Goal: Transaction & Acquisition: Obtain resource

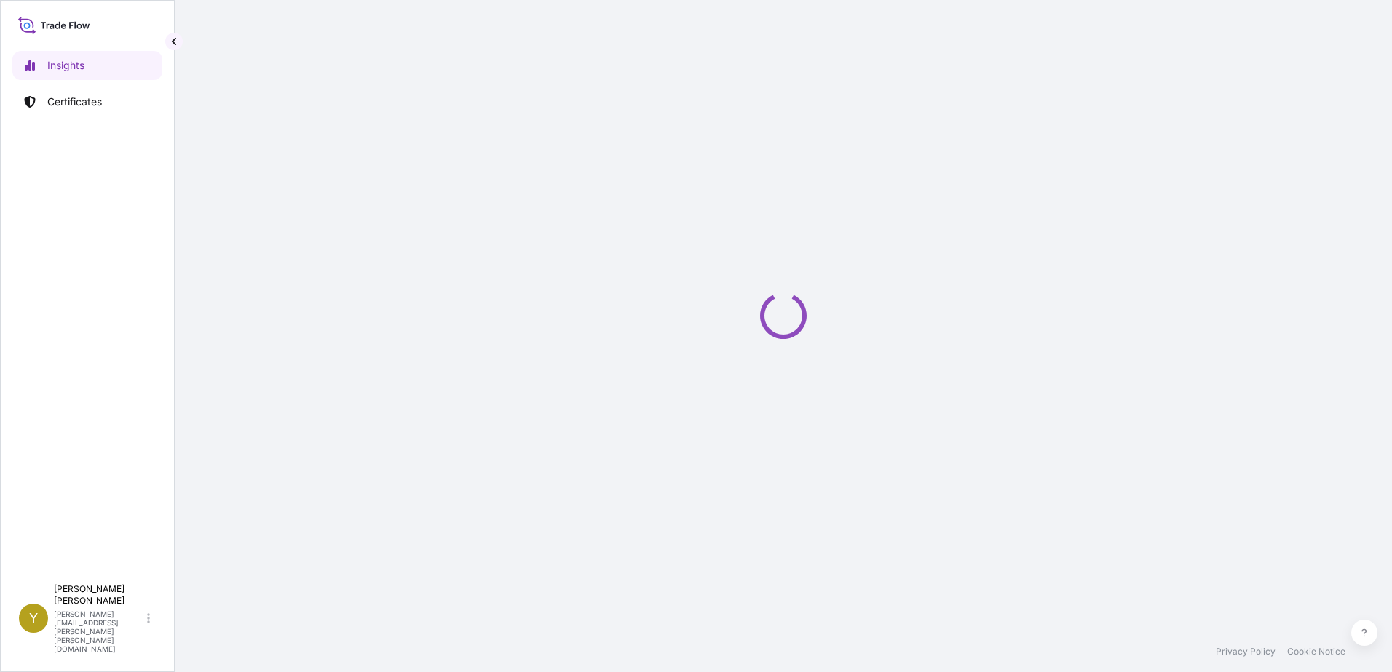
select select "2025"
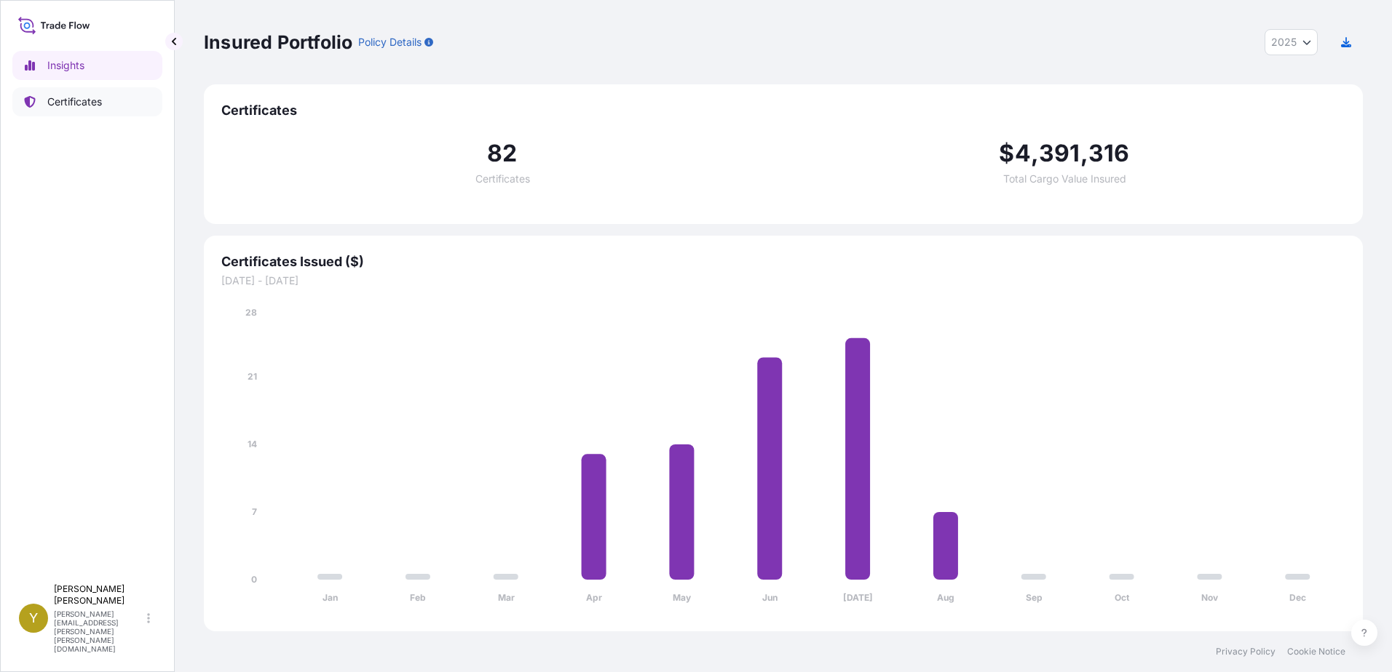
click at [68, 102] on p "Certificates" at bounding box center [74, 102] width 55 height 15
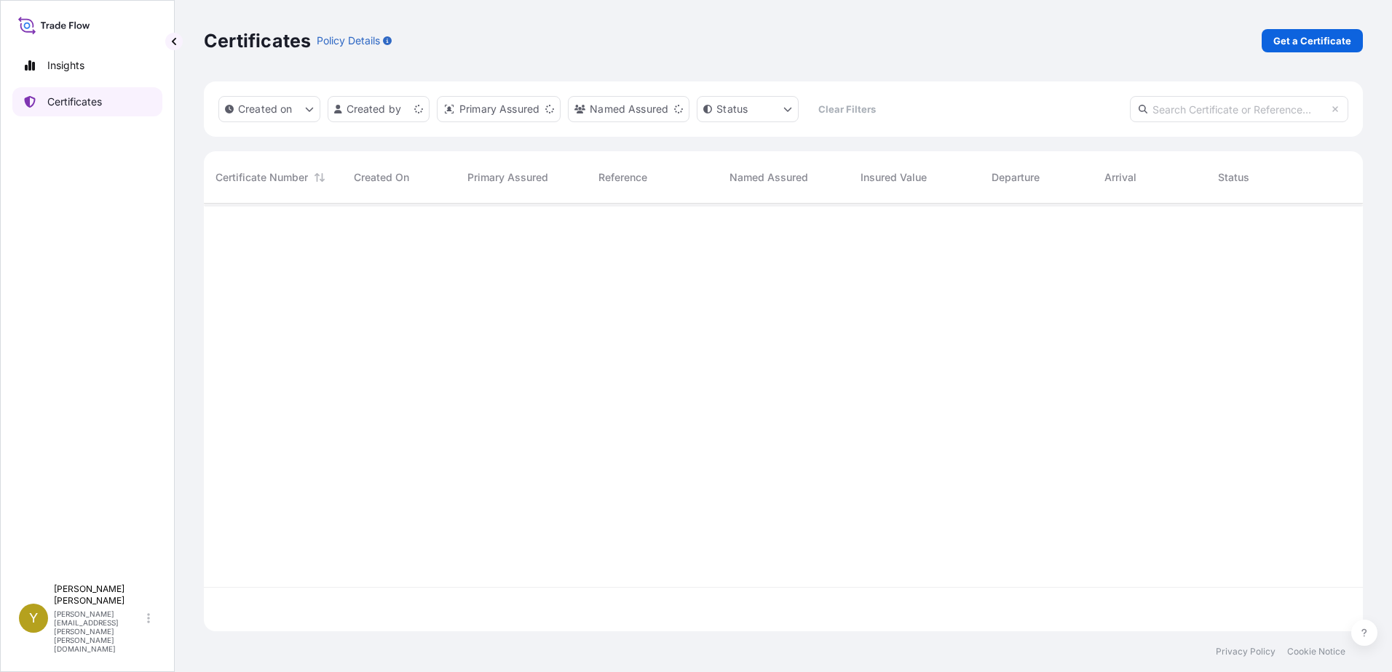
scroll to position [425, 1148]
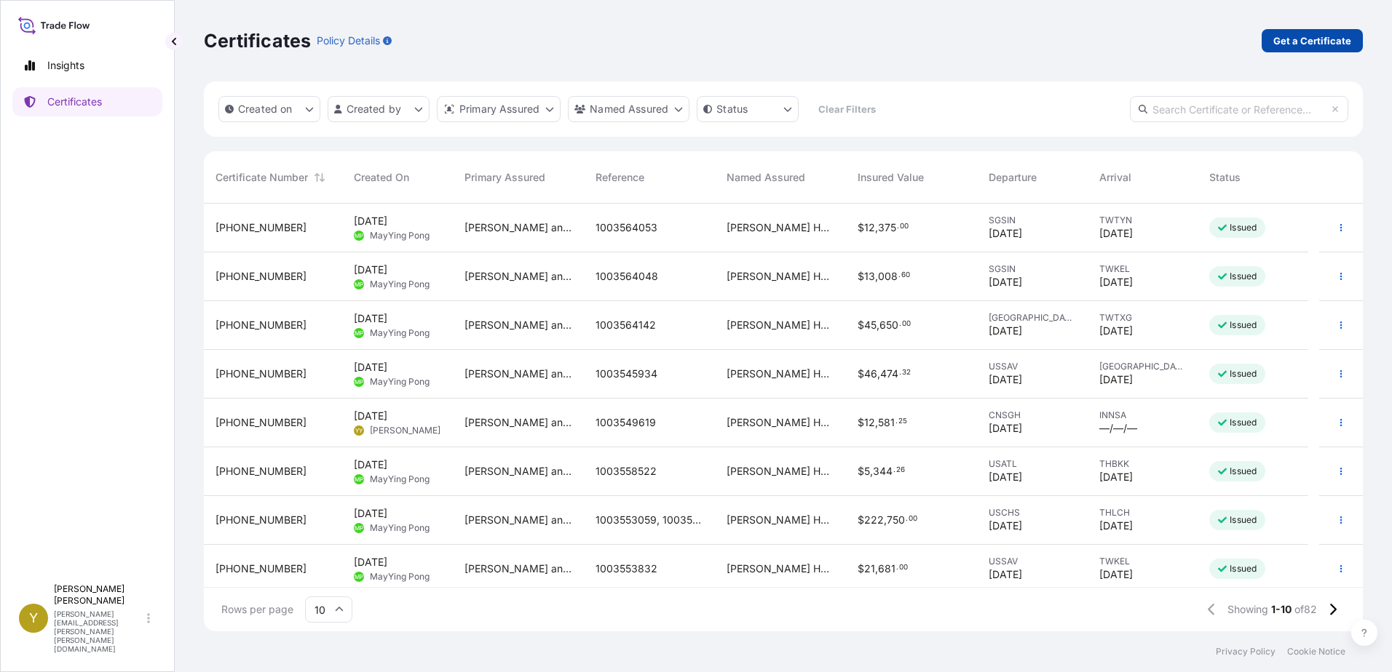
click at [1298, 39] on p "Get a Certificate" at bounding box center [1312, 40] width 78 height 15
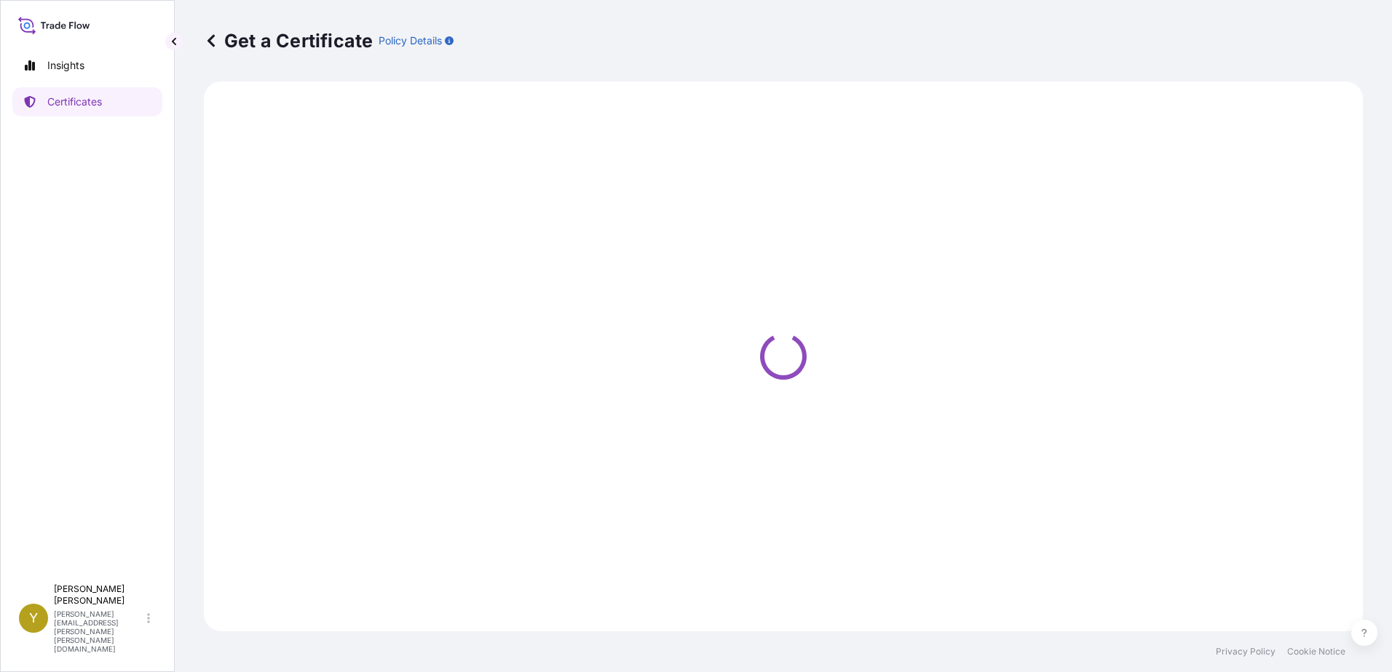
select select "Ocean Vessel"
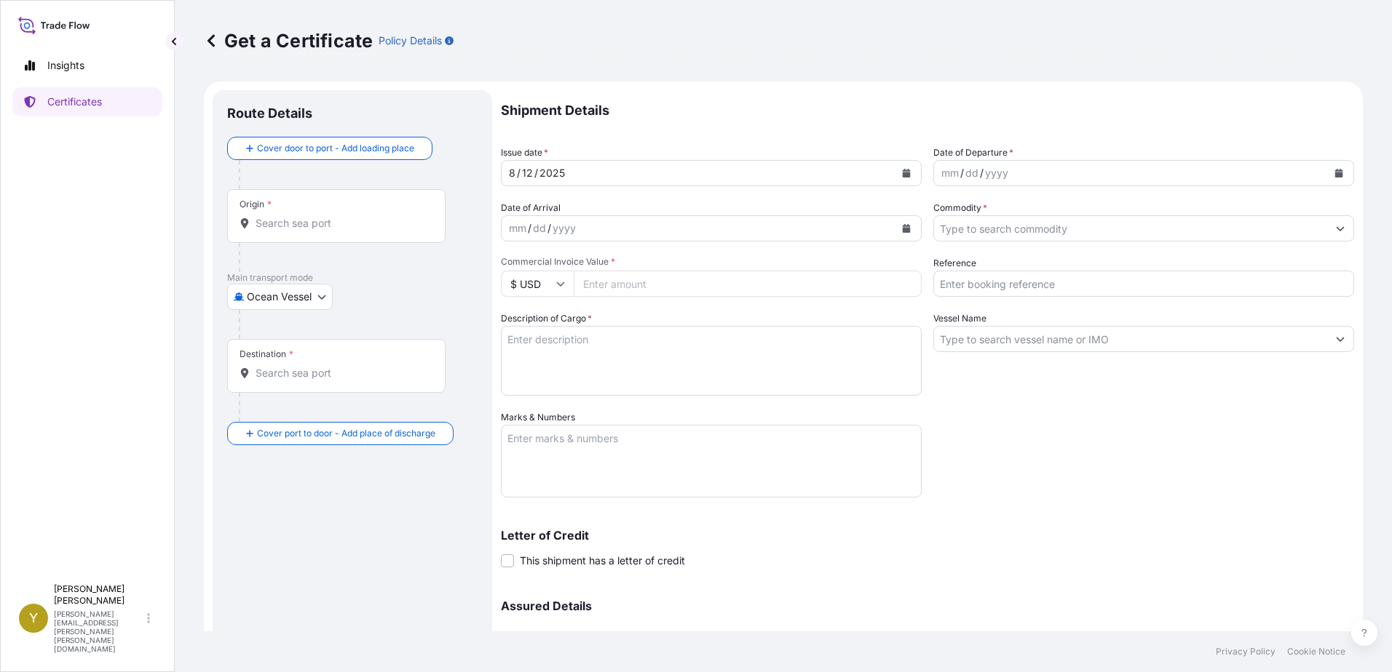
click at [367, 220] on input "Origin *" at bounding box center [341, 223] width 172 height 15
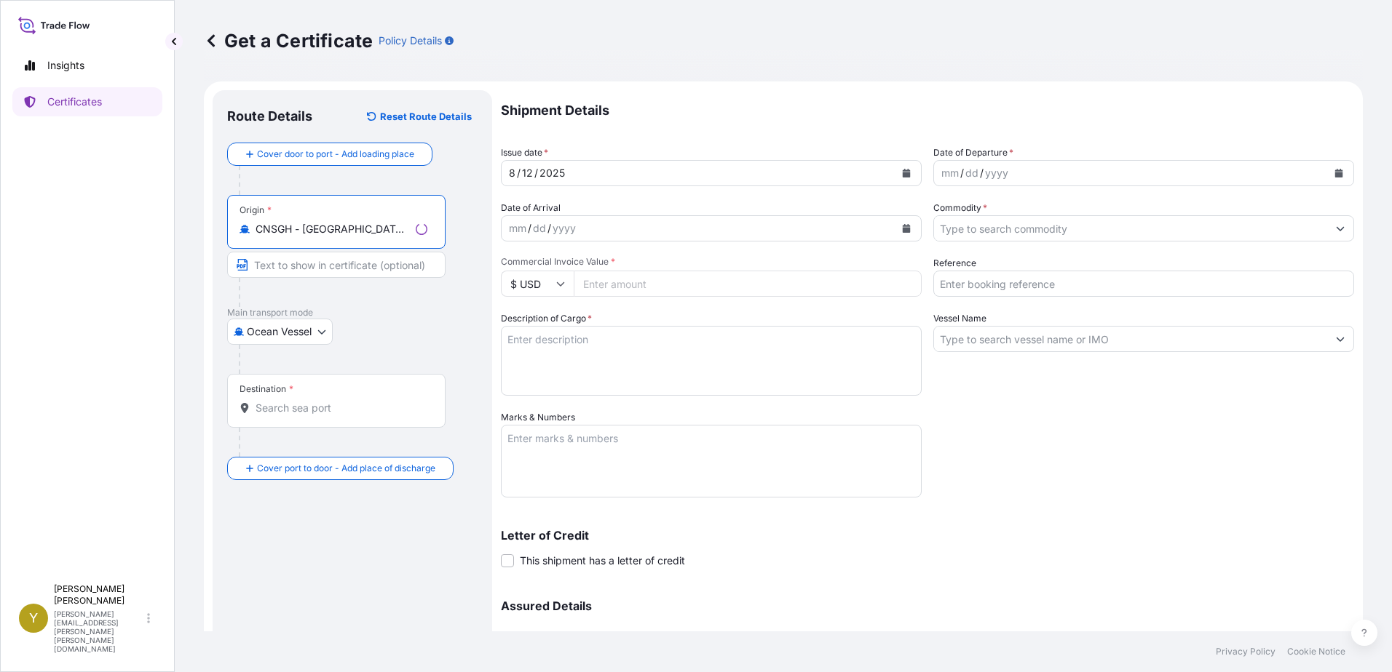
type input "CNSGH - [GEOGRAPHIC_DATA], [GEOGRAPHIC_DATA]"
click at [335, 416] on div "Destination *" at bounding box center [336, 401] width 218 height 54
click at [335, 416] on input "Destination *" at bounding box center [341, 408] width 172 height 15
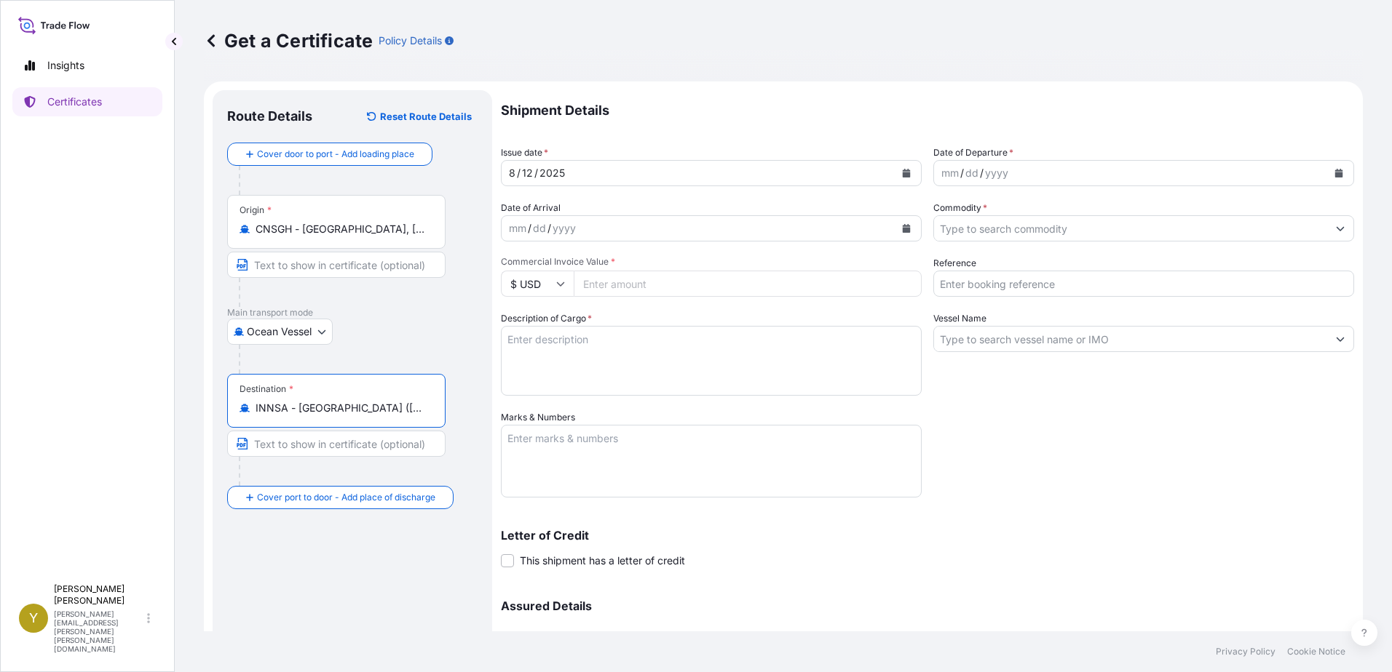
type input "INNSA - [GEOGRAPHIC_DATA] ([PERSON_NAME]), [GEOGRAPHIC_DATA]"
click at [1015, 172] on div "mm / dd / yyyy" at bounding box center [1130, 173] width 393 height 26
click at [1335, 170] on icon "Calendar" at bounding box center [1339, 173] width 8 height 9
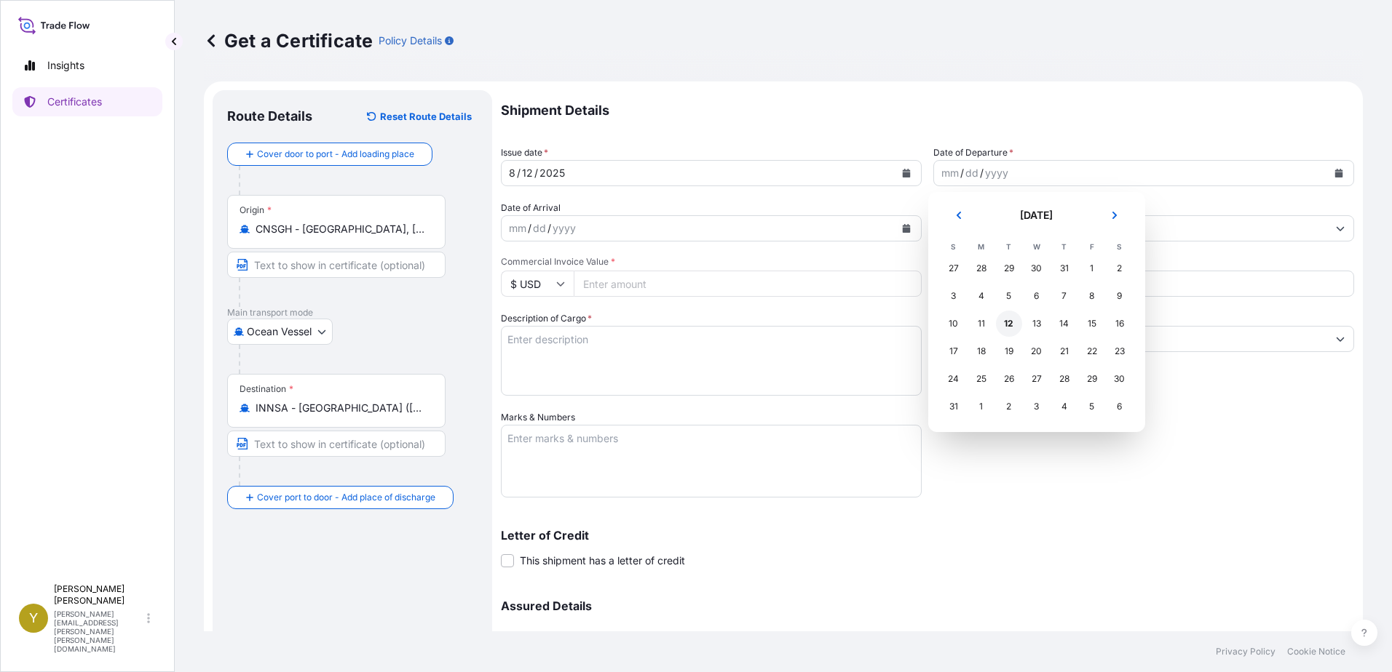
click at [1009, 328] on div "12" at bounding box center [1009, 324] width 26 height 26
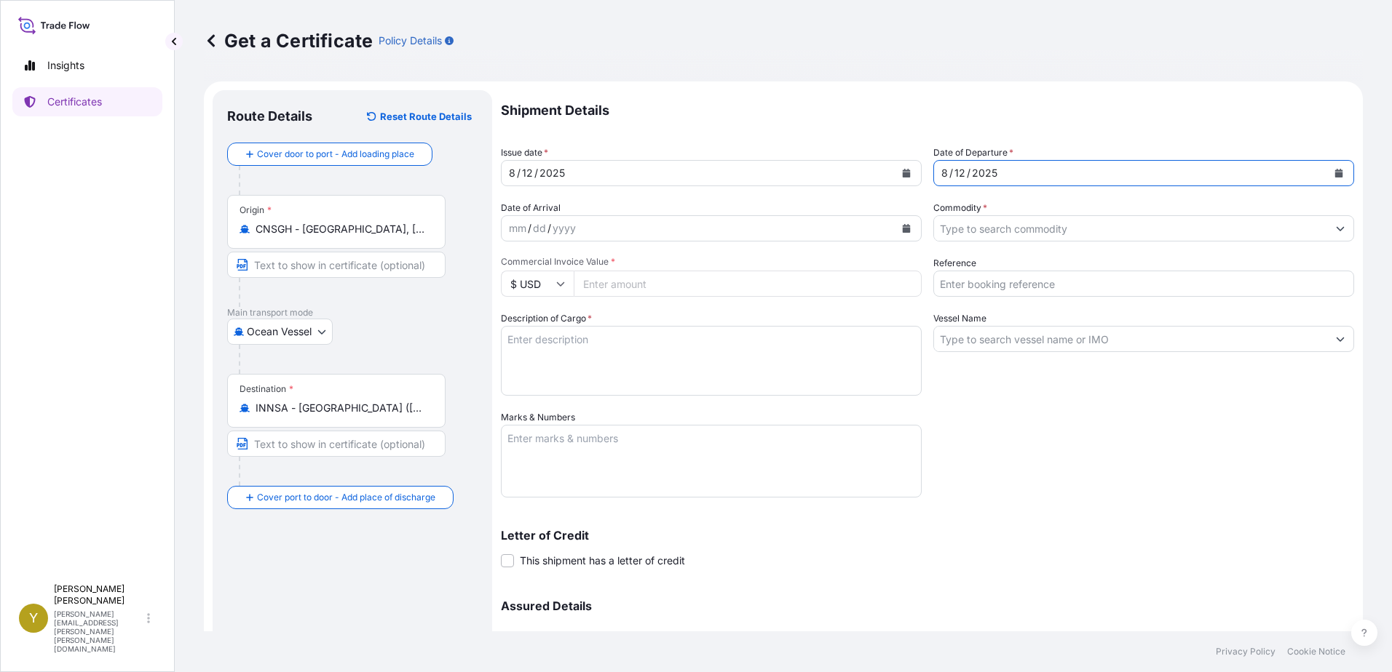
click at [1020, 231] on input "Commodity *" at bounding box center [1130, 228] width 393 height 26
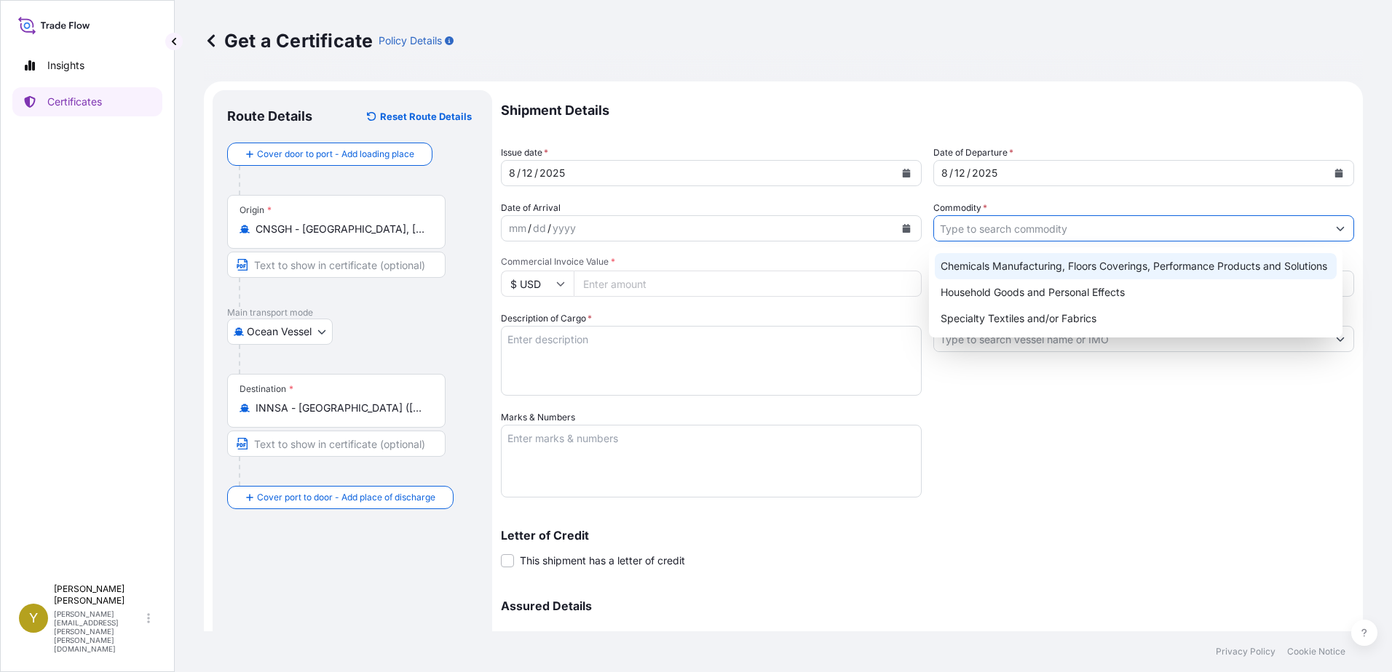
click at [1029, 258] on div "Chemicals Manufacturing, Floors Coverings, Performance Products and Solutions" at bounding box center [1136, 266] width 402 height 26
type input "Chemicals Manufacturing, Floors Coverings, Performance Products and Solutions"
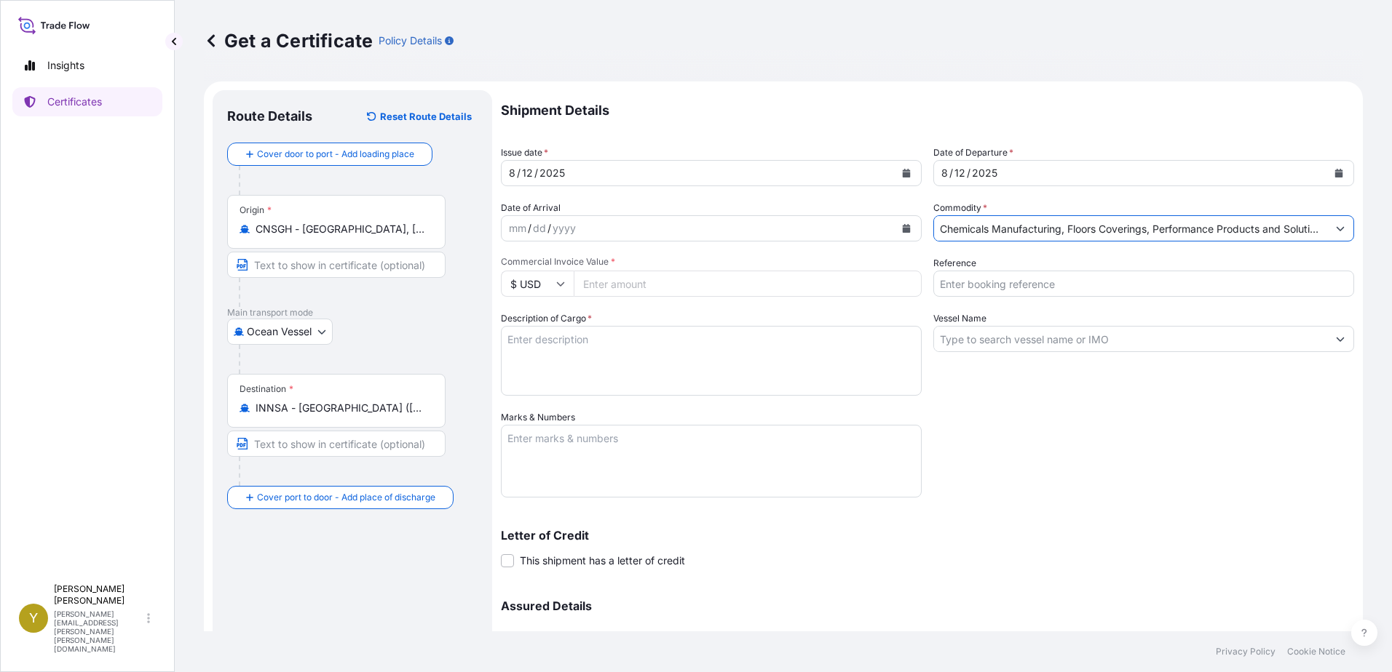
click at [705, 292] on input "Commercial Invoice Value *" at bounding box center [748, 284] width 348 height 26
type input "3362.5"
click at [1004, 282] on input "Reference" at bounding box center [1143, 284] width 421 height 26
type input "1003567319"
click at [646, 345] on textarea "Description of Cargo *" at bounding box center [711, 361] width 421 height 70
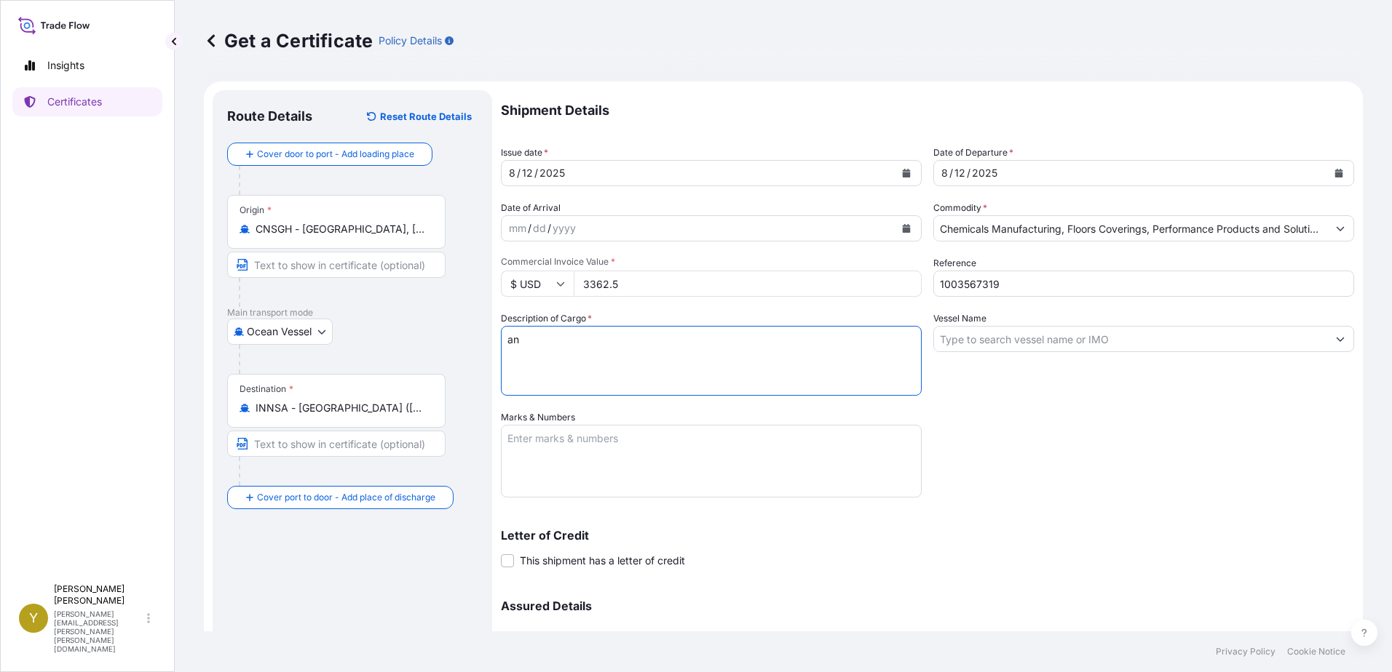
type textarea "a"
type textarea "ANTISTATIC CARPET TILES"
click at [1019, 344] on input "Vessel Name" at bounding box center [1130, 339] width 393 height 26
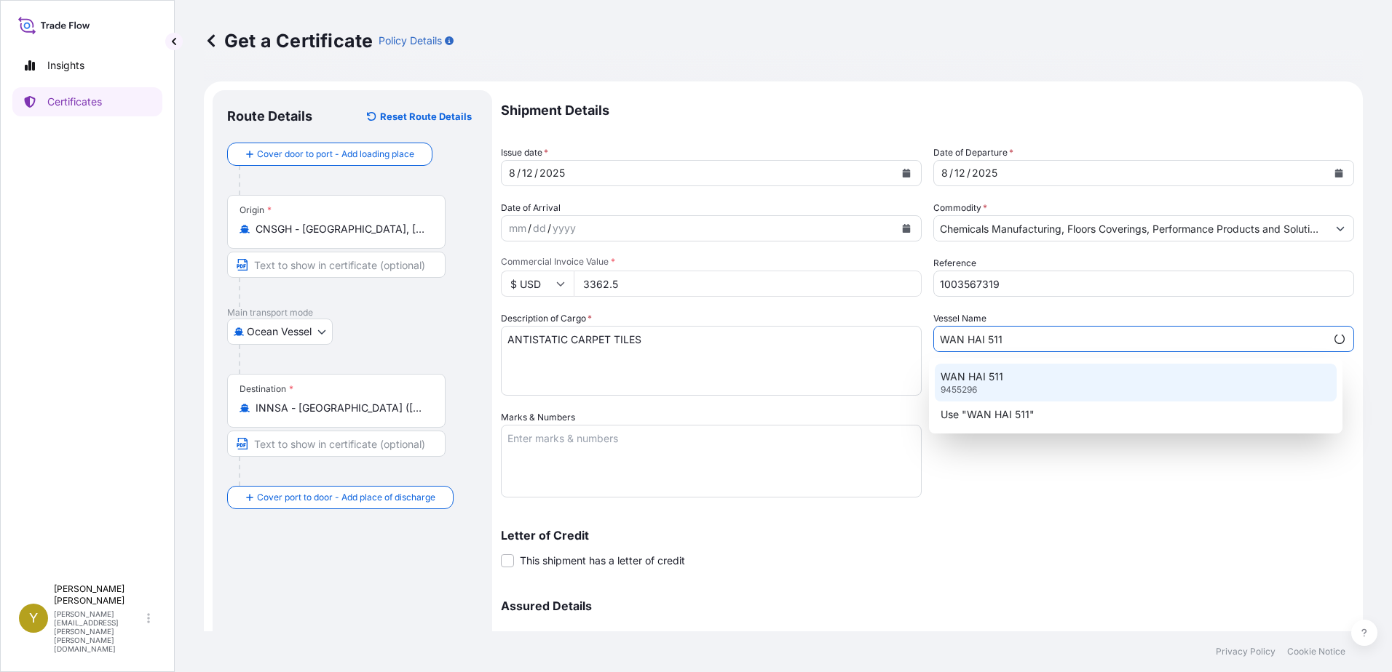
click at [1003, 380] on div "WAN HAI [PHONE_NUMBER]" at bounding box center [1136, 383] width 402 height 38
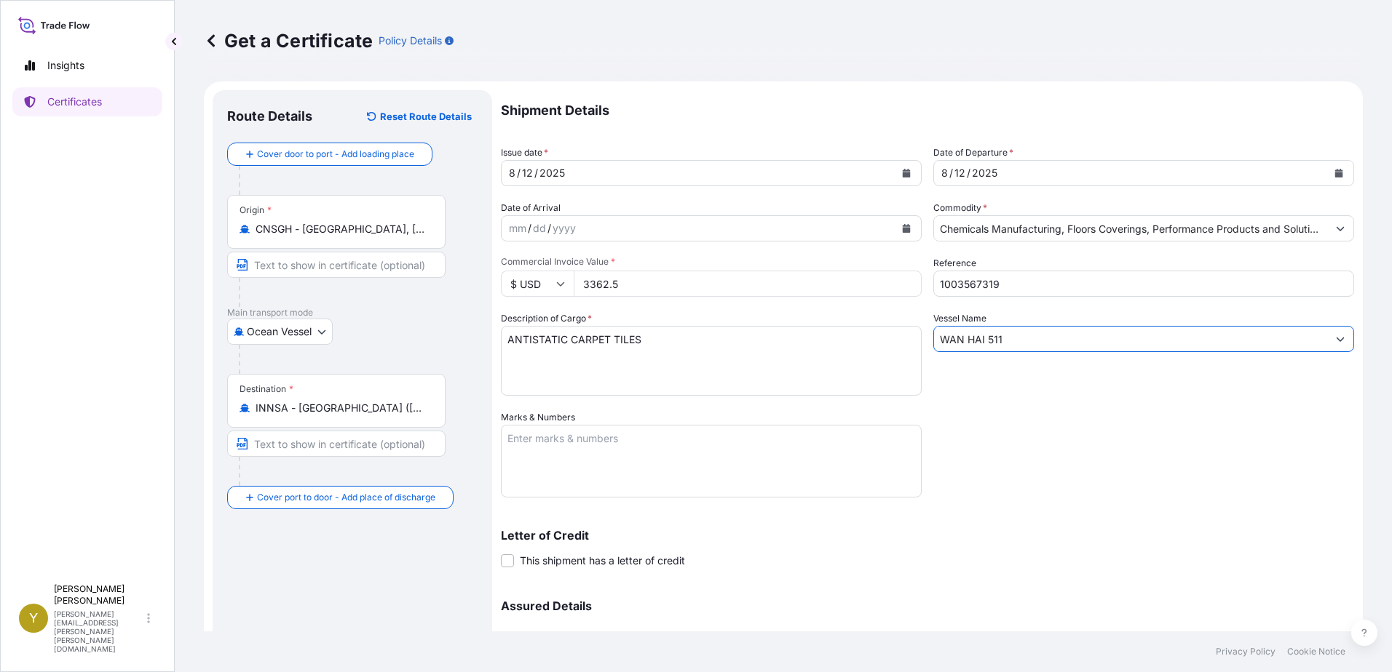
type input "WAN HAI 511"
click at [649, 445] on textarea "Marks & Numbers" at bounding box center [711, 461] width 421 height 73
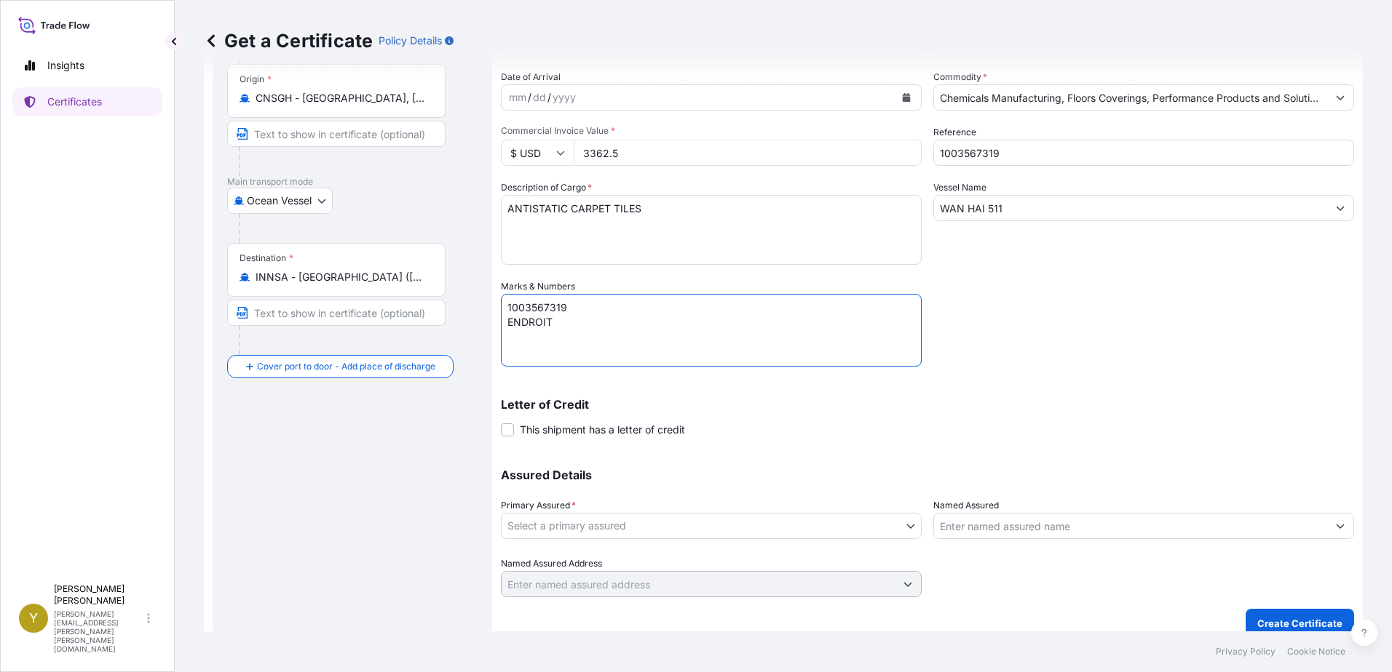
scroll to position [146, 0]
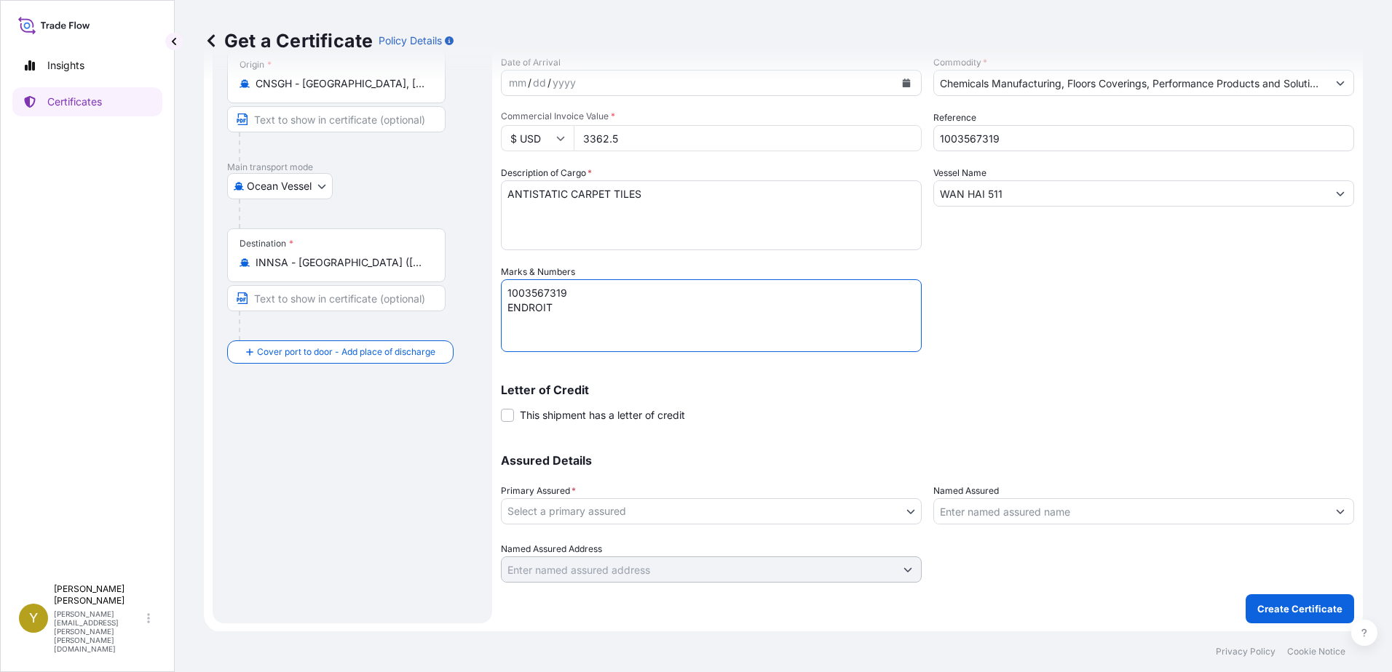
type textarea "1003567319 ENDROIT"
click at [747, 513] on body "Insights Certificates Y [PERSON_NAME] [PERSON_NAME][EMAIL_ADDRESS][PERSON_NAME]…" at bounding box center [696, 336] width 1392 height 672
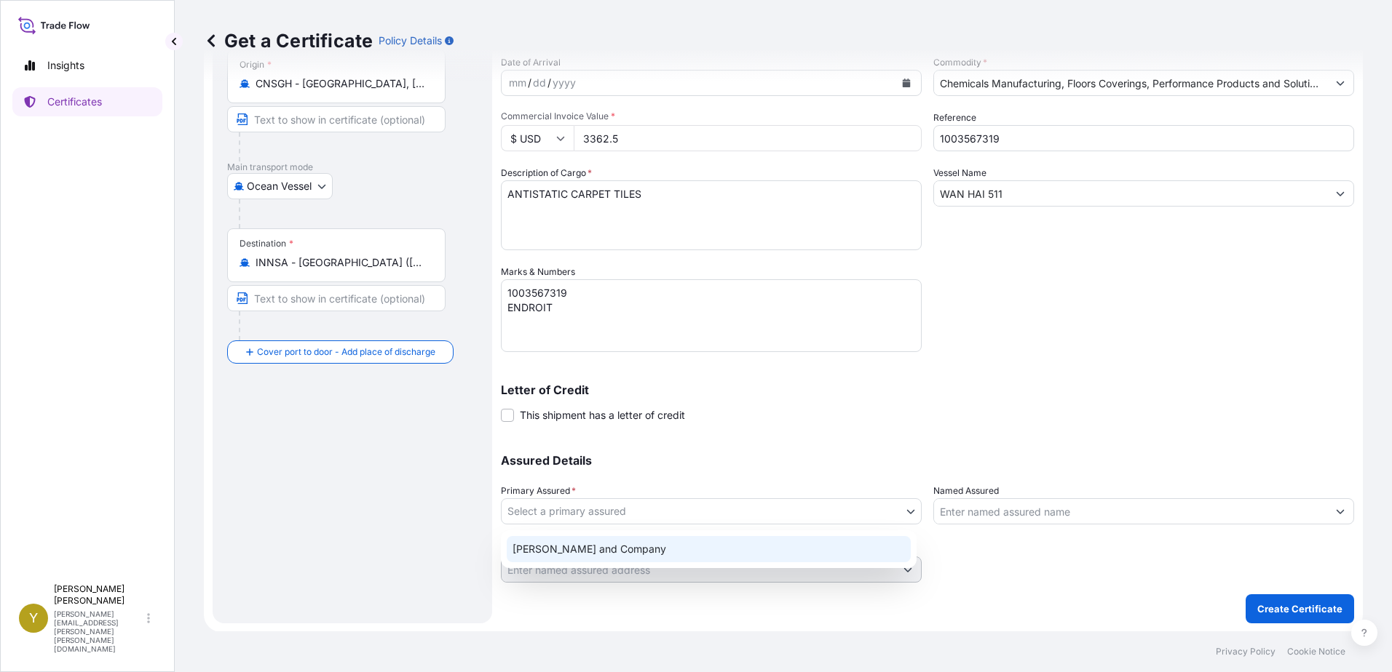
click at [726, 543] on div "[PERSON_NAME] and Company" at bounding box center [709, 549] width 404 height 26
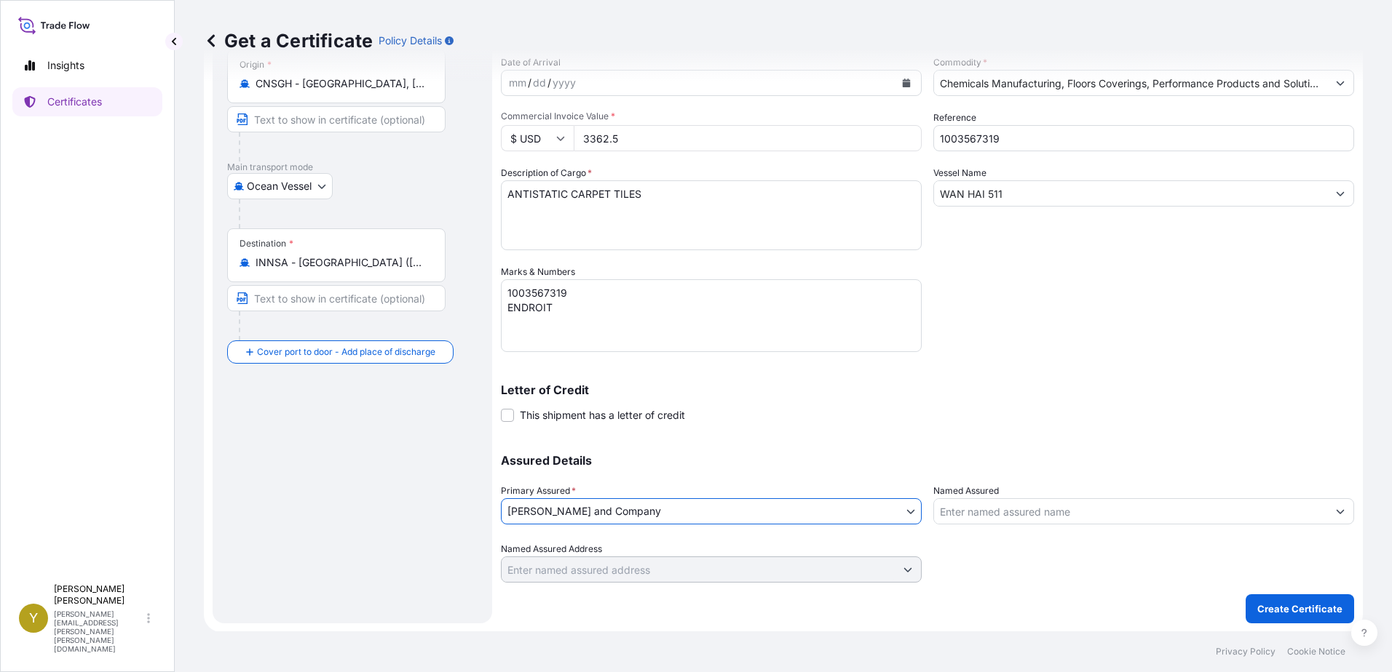
click at [1044, 517] on input "Named Assured" at bounding box center [1130, 512] width 393 height 26
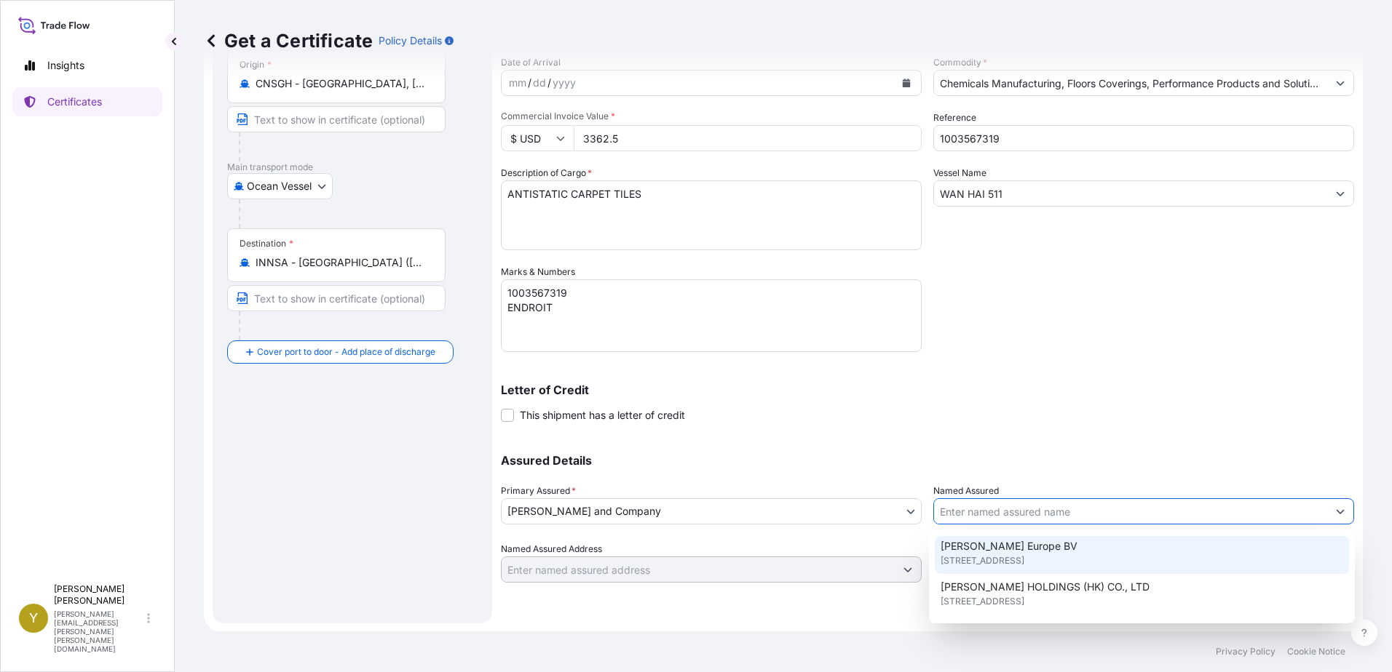
scroll to position [291, 0]
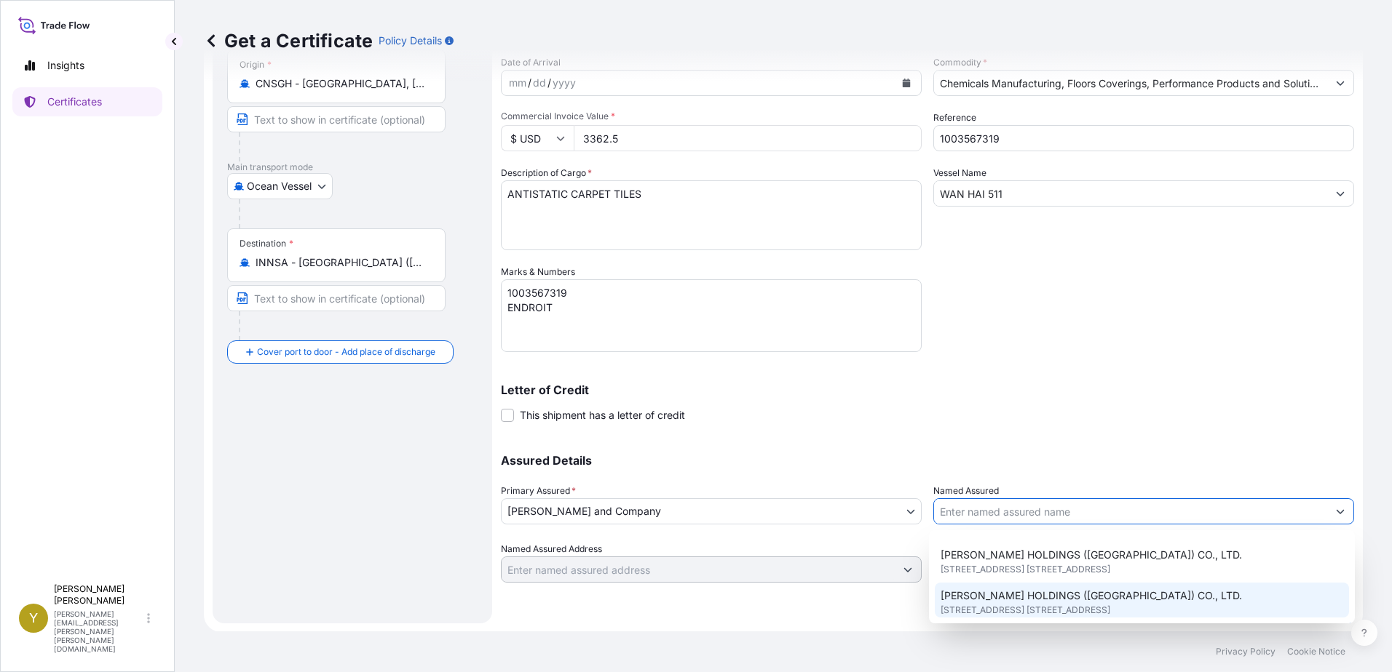
click at [1075, 595] on span "[PERSON_NAME] HOLDINGS ([GEOGRAPHIC_DATA]) CO., LTD." at bounding box center [1090, 596] width 301 height 15
type input "[PERSON_NAME] HOLDINGS ([GEOGRAPHIC_DATA]) CO., LTD."
type input "[STREET_ADDRESS] [STREET_ADDRESS],"
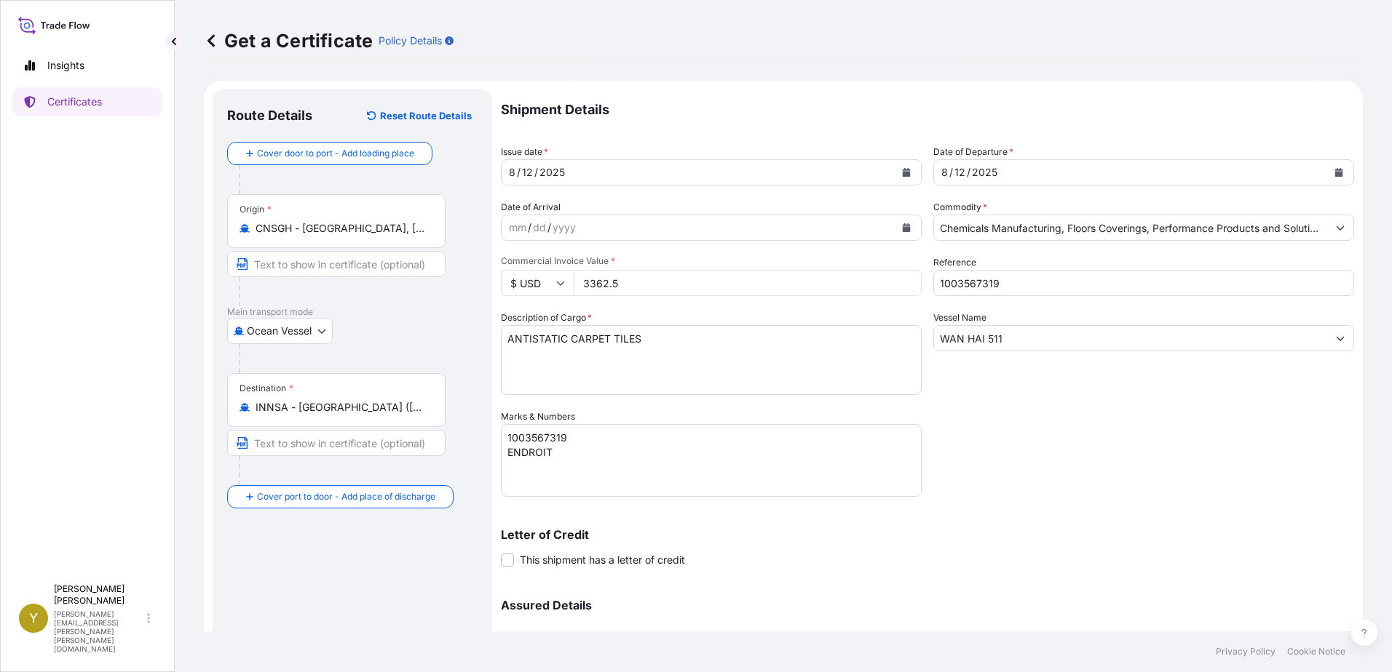
scroll to position [0, 0]
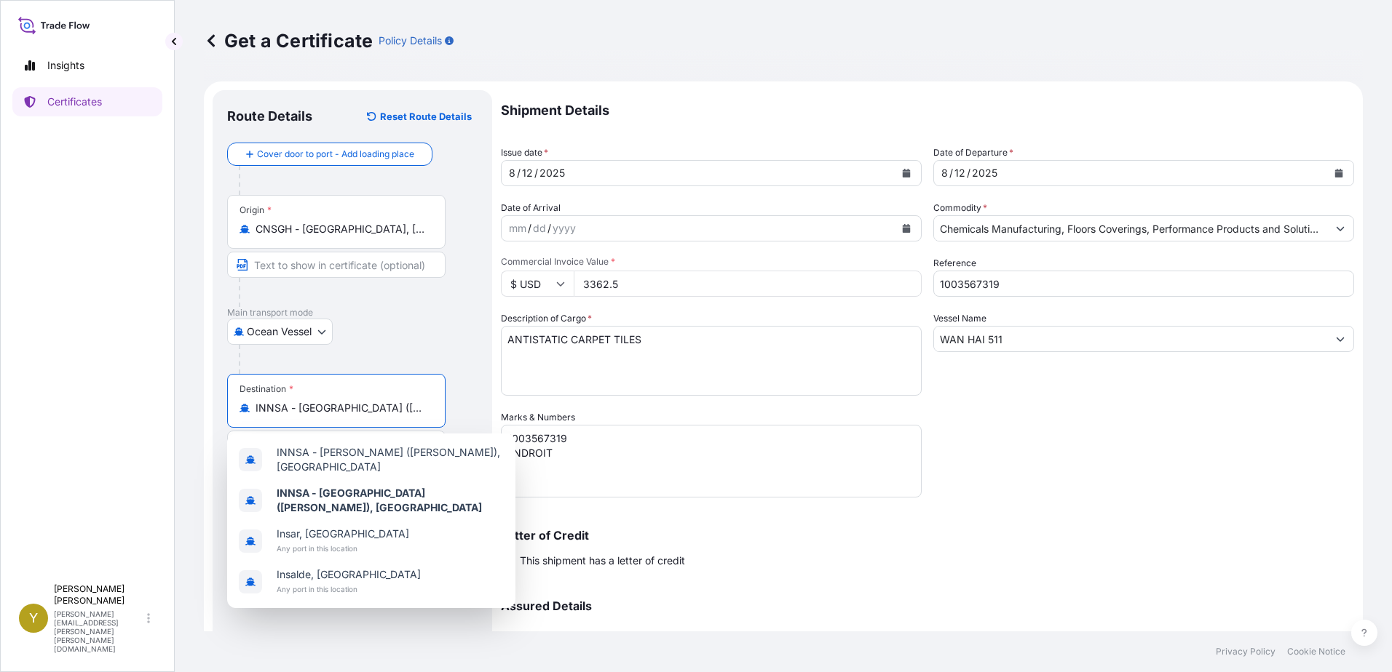
drag, startPoint x: 298, startPoint y: 405, endPoint x: 362, endPoint y: 410, distance: 64.2
click at [362, 410] on input "INNSA - [GEOGRAPHIC_DATA] ([PERSON_NAME]), [GEOGRAPHIC_DATA]" at bounding box center [341, 408] width 172 height 15
click at [458, 339] on div "[GEOGRAPHIC_DATA]" at bounding box center [352, 332] width 250 height 26
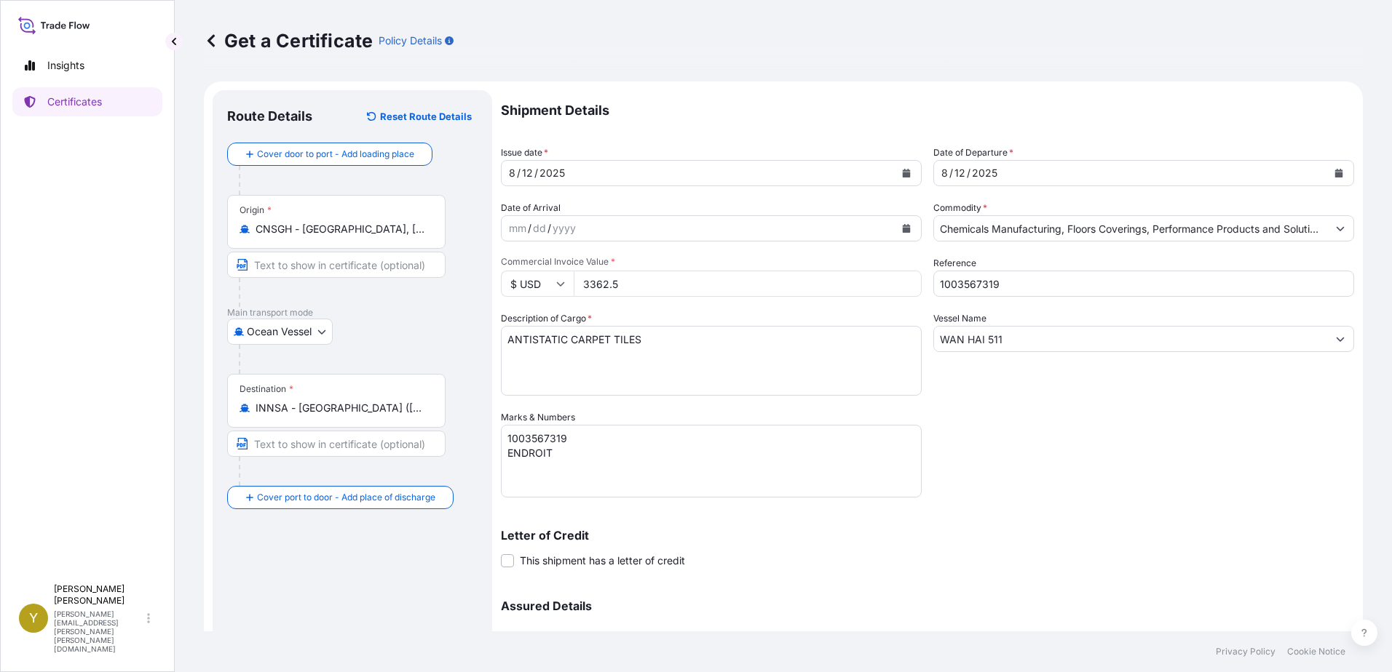
click at [312, 445] on input "Text to appear on certificate" at bounding box center [336, 444] width 218 height 26
paste input "[PERSON_NAME]"
type input "[PERSON_NAME]"
click at [400, 606] on div "Route Details Reset Route Details Cover door to port - Add loading place Place …" at bounding box center [352, 430] width 250 height 650
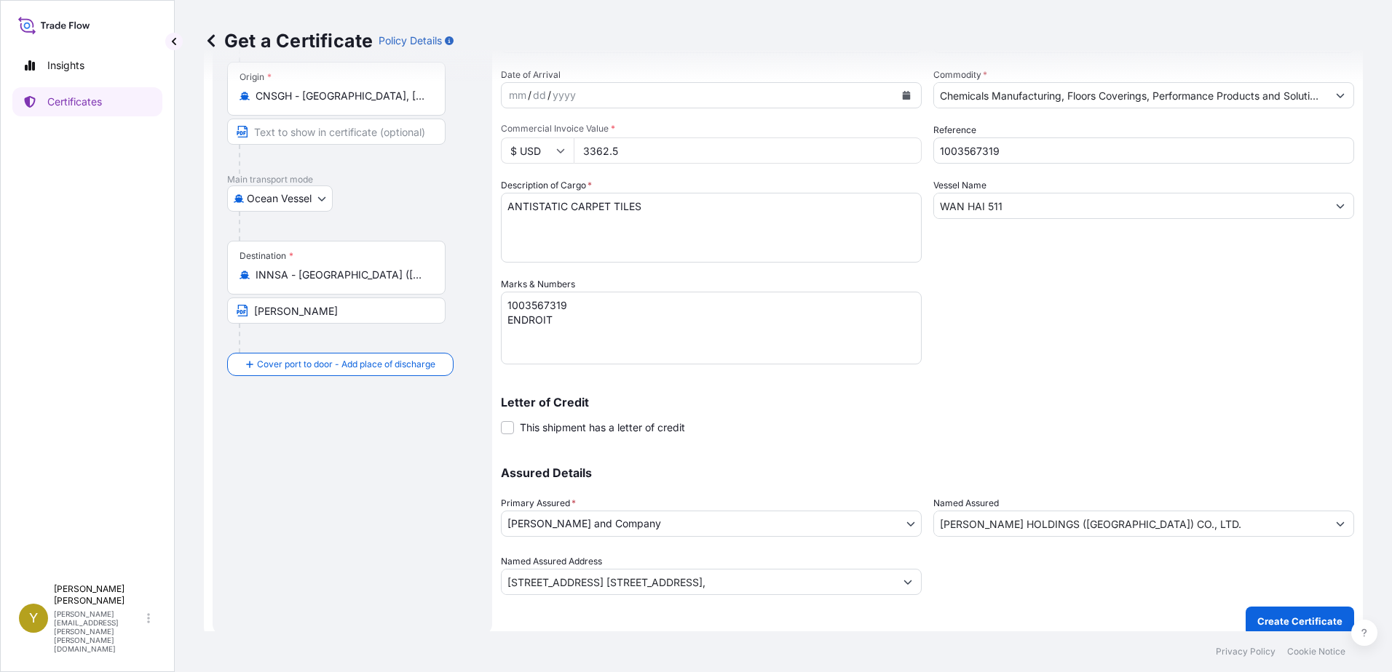
scroll to position [146, 0]
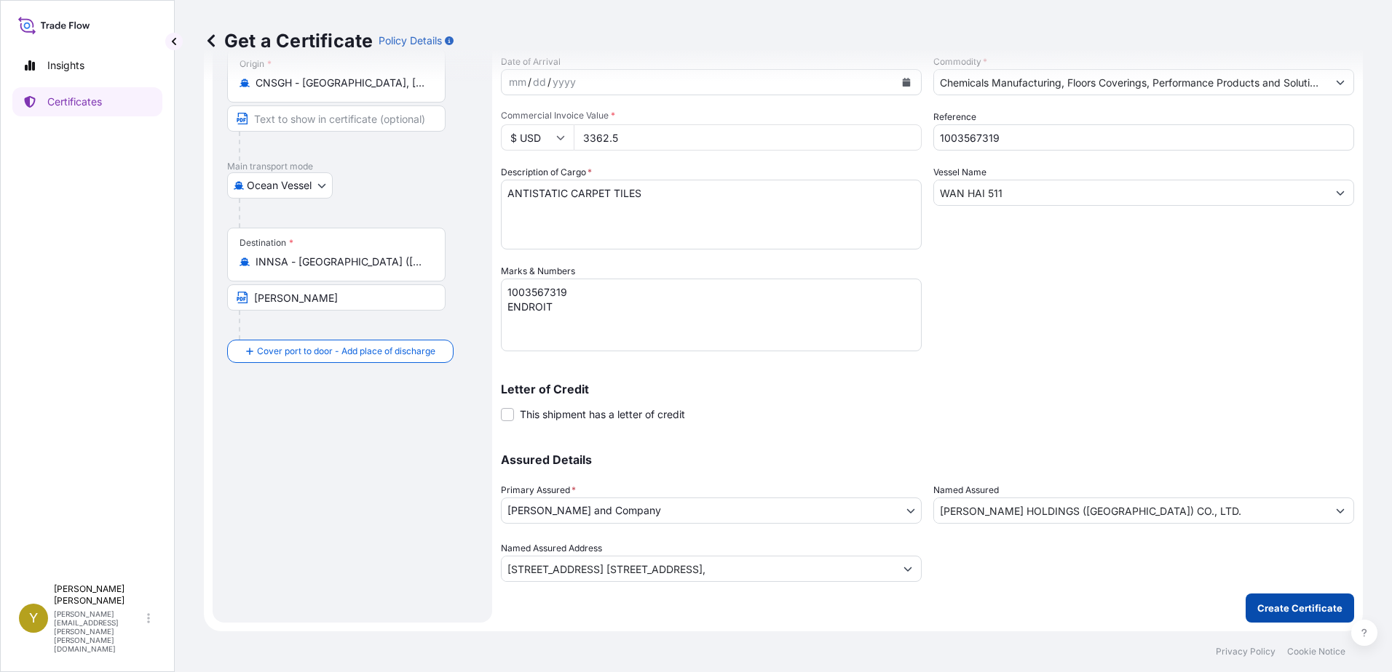
click at [1279, 606] on p "Create Certificate" at bounding box center [1299, 608] width 85 height 15
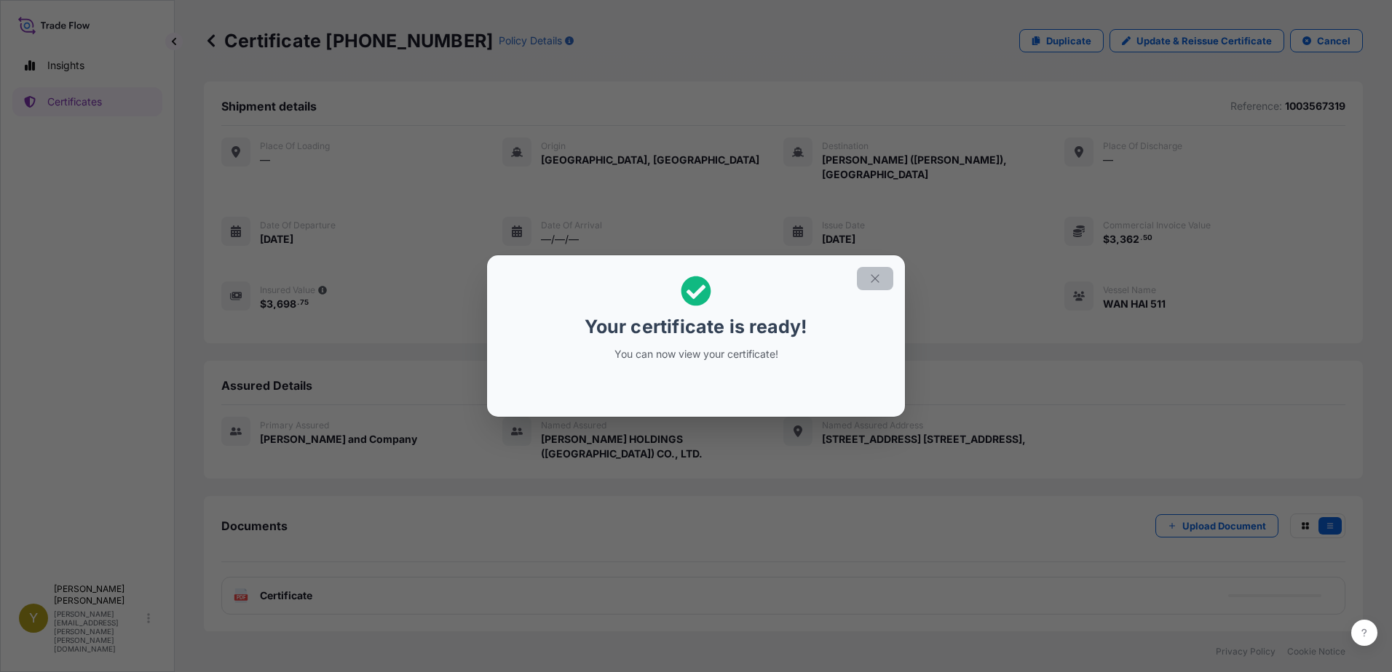
click at [880, 281] on icon "button" at bounding box center [874, 278] width 13 height 13
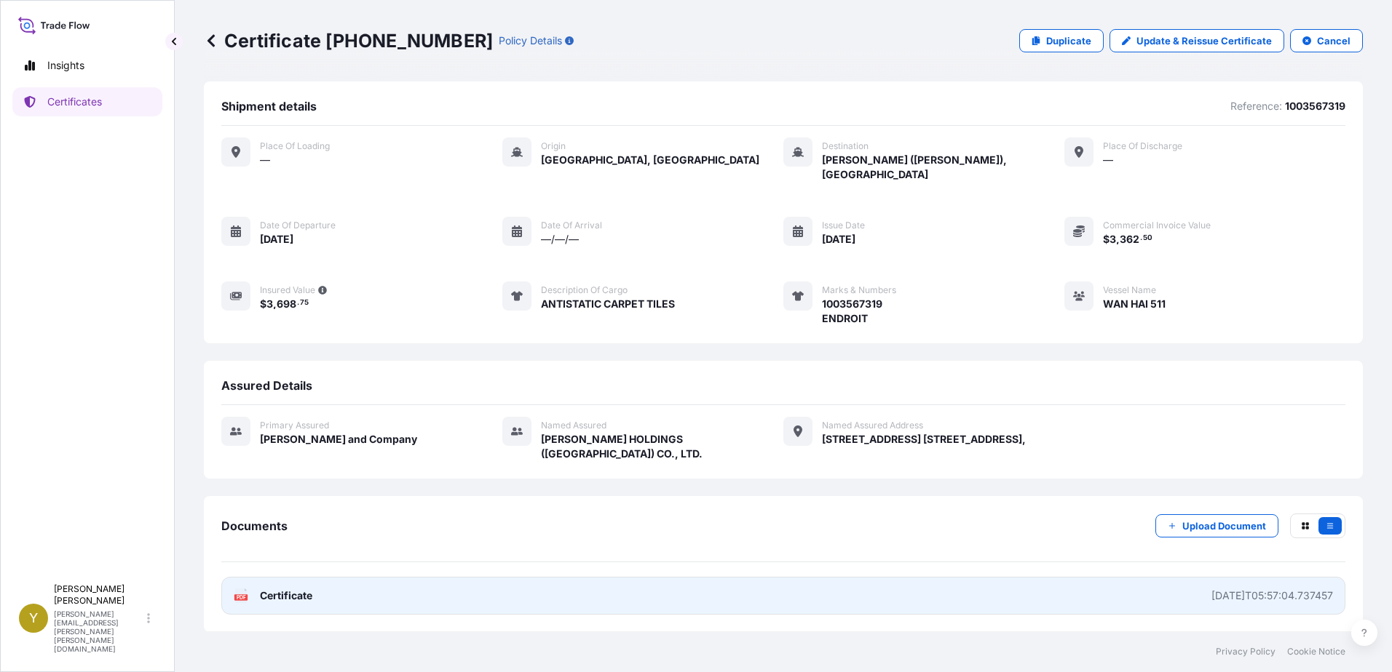
click at [276, 589] on span "Certificate" at bounding box center [286, 596] width 52 height 15
